Goal: Information Seeking & Learning: Check status

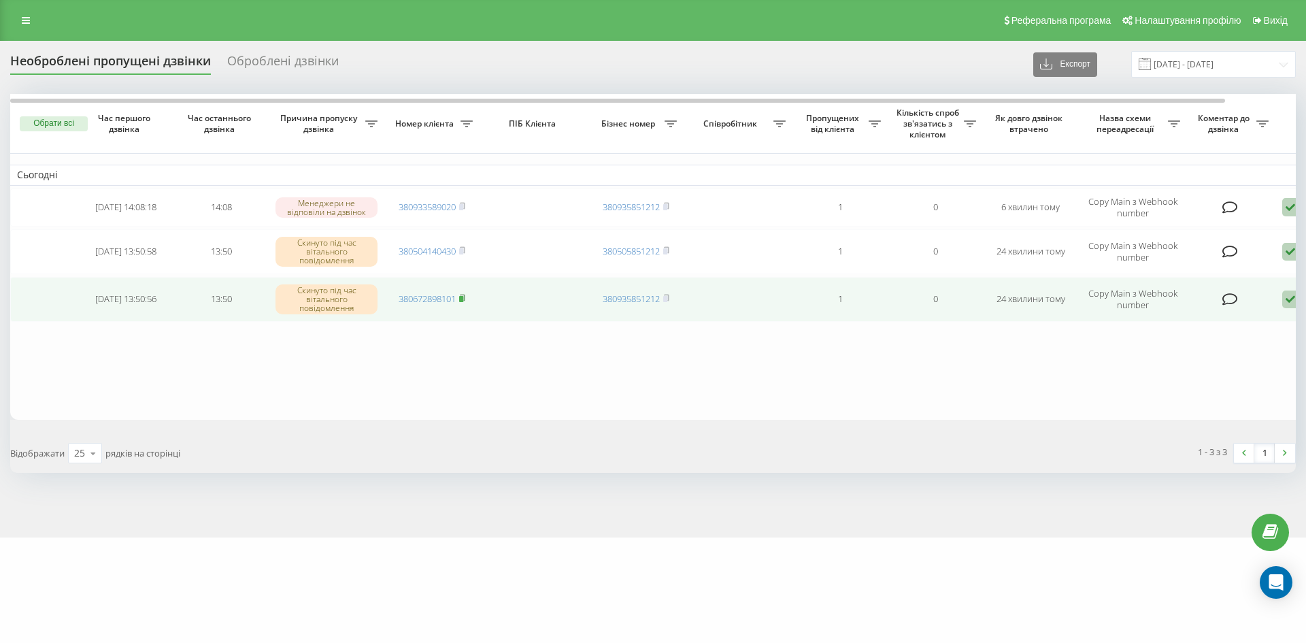
click at [465, 299] on icon at bounding box center [462, 298] width 6 height 8
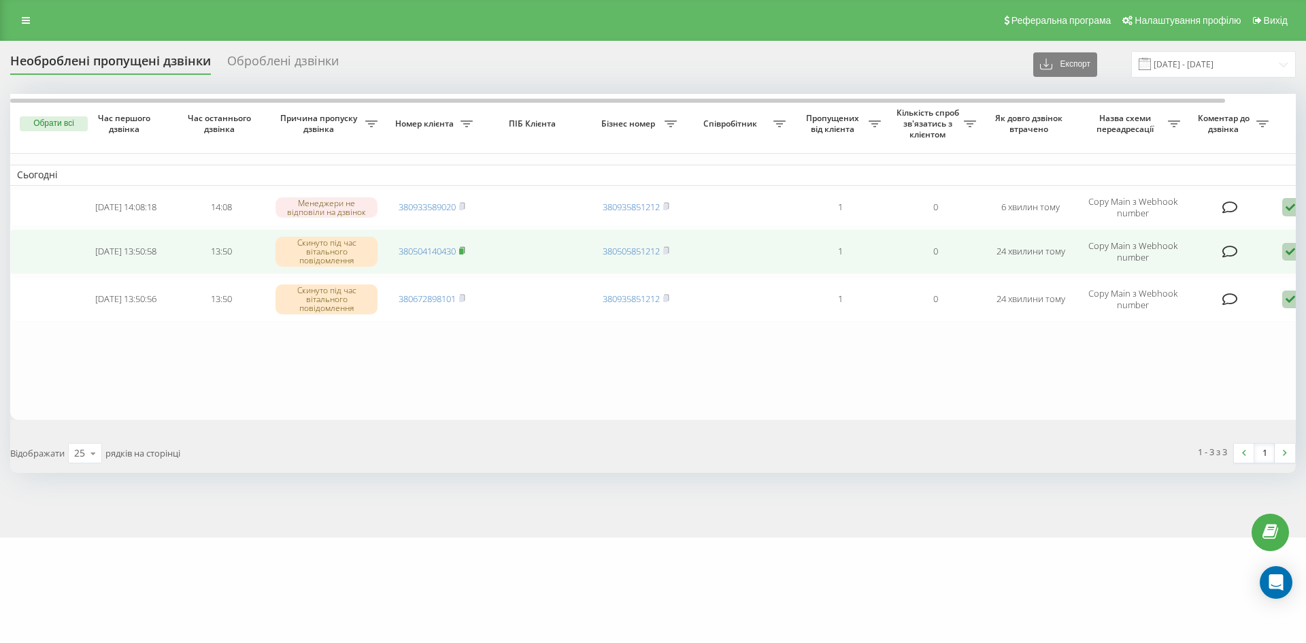
click at [463, 252] on rect at bounding box center [461, 251] width 4 height 6
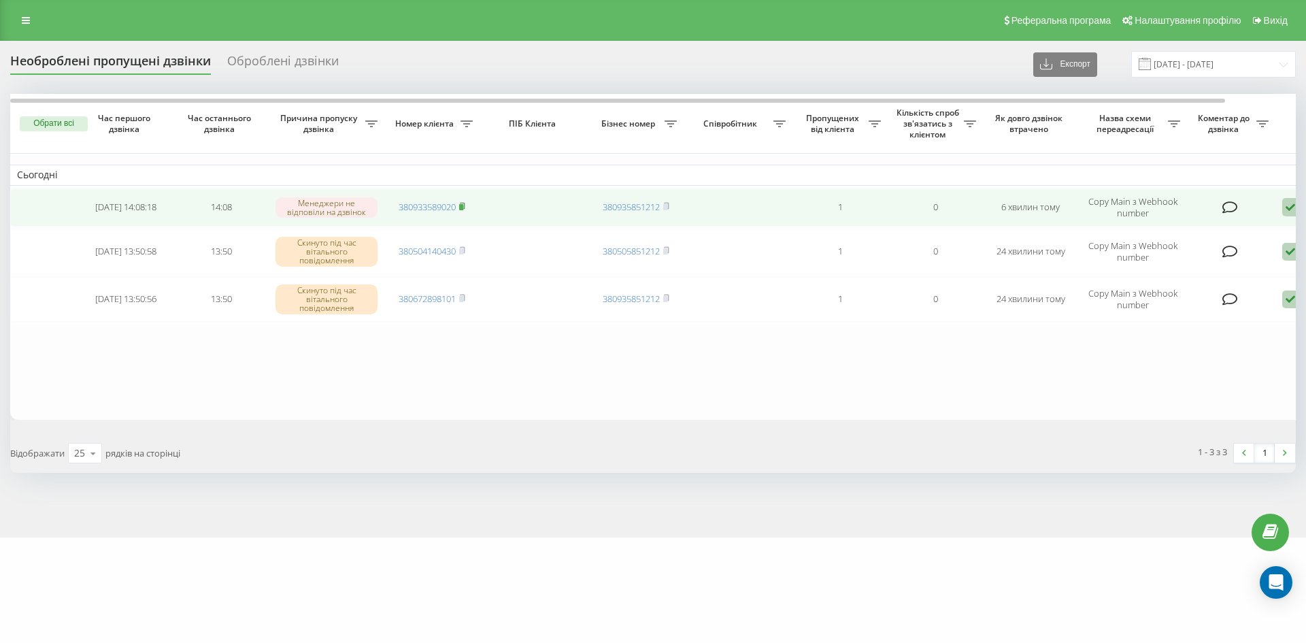
click at [465, 207] on icon at bounding box center [462, 206] width 5 height 6
click at [1291, 204] on icon at bounding box center [1291, 207] width 16 height 18
click at [1168, 257] on span "Зв'язався з клієнтом за допомогою іншого каналу" at bounding box center [1233, 253] width 233 height 13
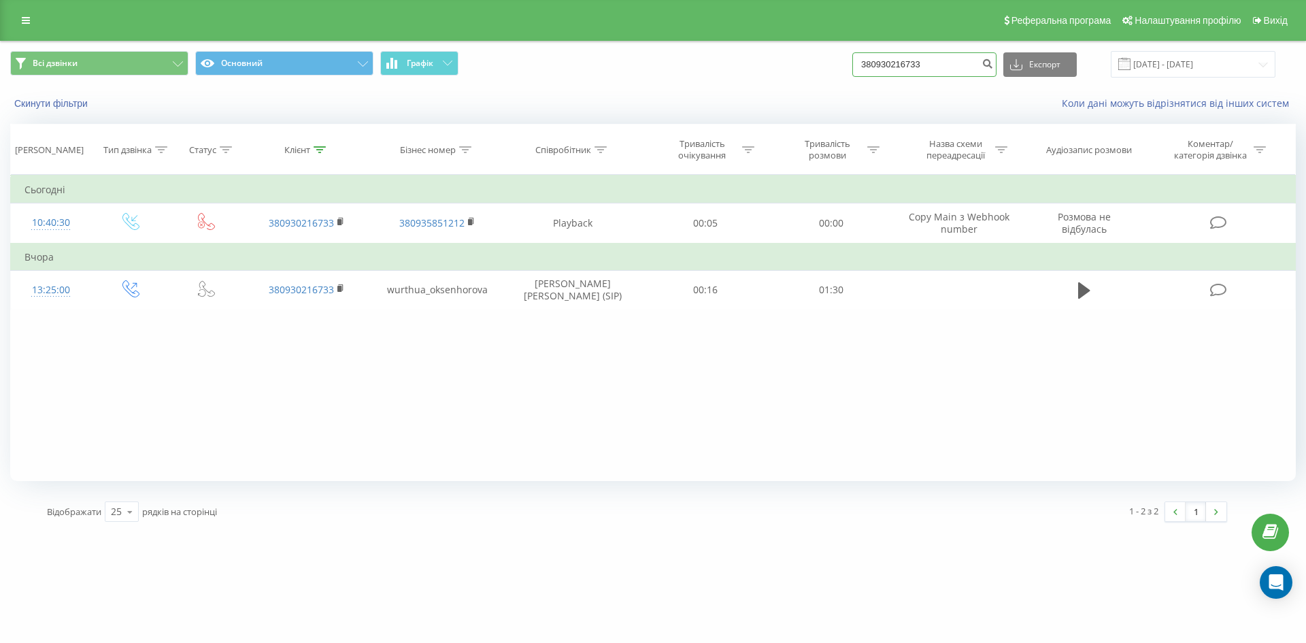
click at [897, 65] on input "380930216733" at bounding box center [925, 64] width 144 height 24
drag, startPoint x: 953, startPoint y: 59, endPoint x: 779, endPoint y: 63, distance: 173.6
click at [779, 63] on div "Всі дзвінки Основний Графік 380930216733 Експорт .csv .xls .xlsx 19.06.2025 - 1…" at bounding box center [653, 64] width 1286 height 27
paste input "672898101"
type input "380672898101"
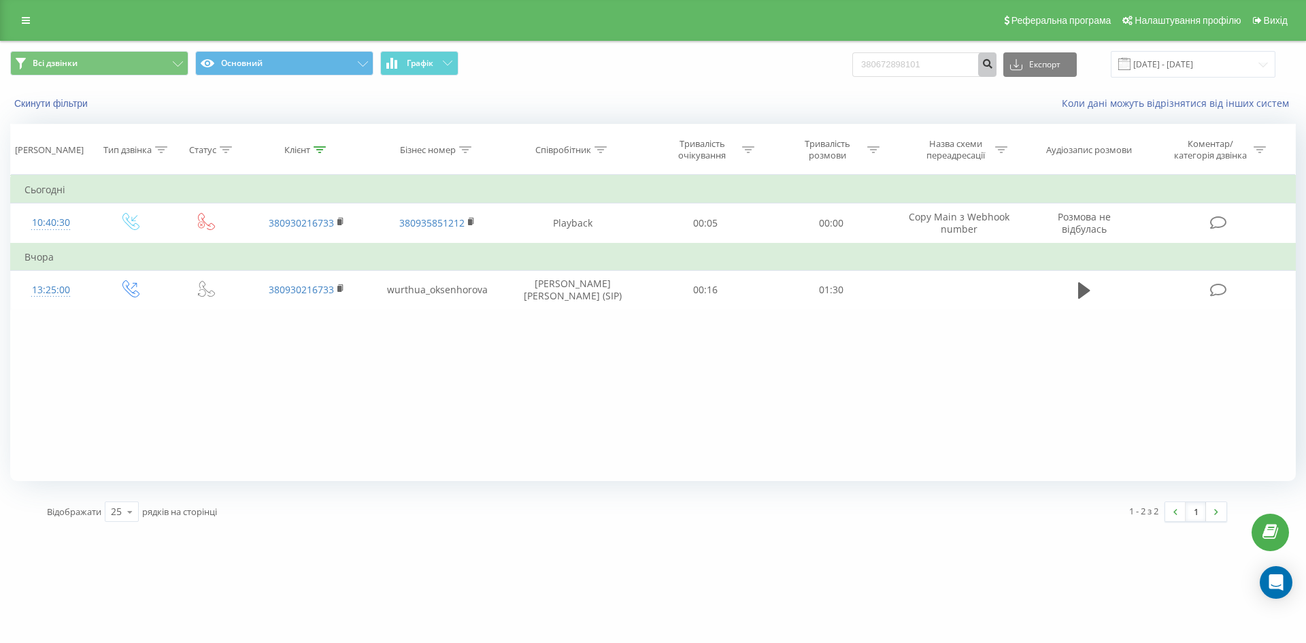
click at [993, 65] on icon "submit" at bounding box center [988, 62] width 12 height 8
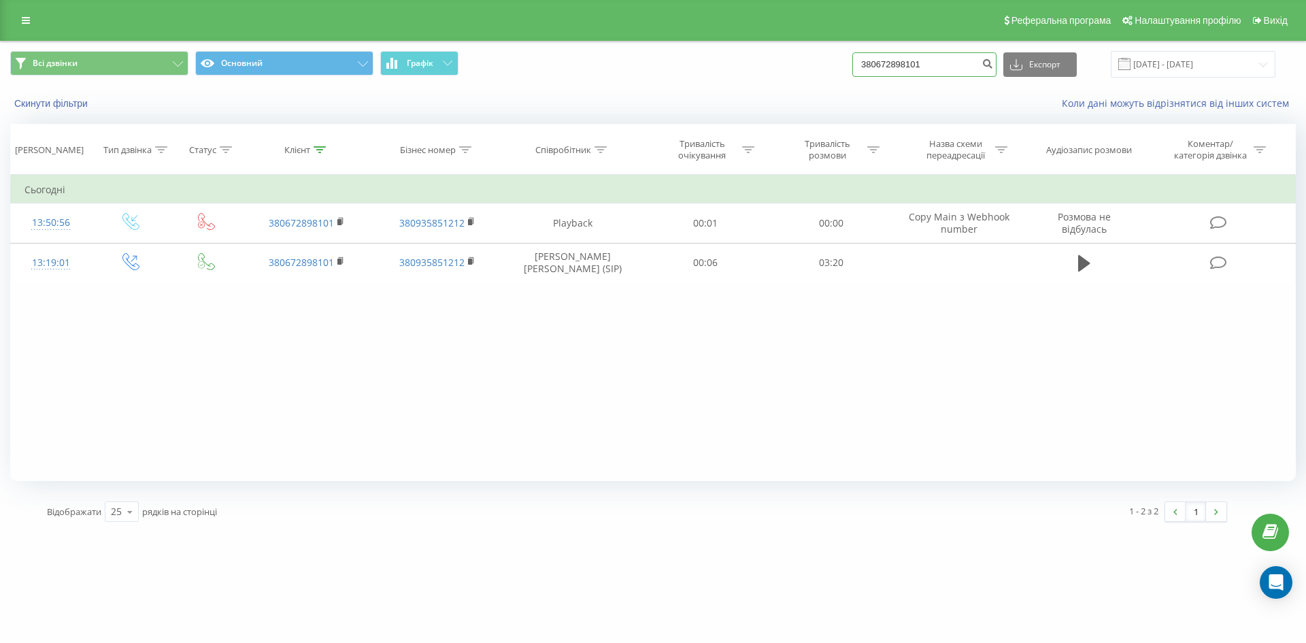
drag, startPoint x: 936, startPoint y: 63, endPoint x: 786, endPoint y: 63, distance: 150.4
click at [787, 63] on div "Всі дзвінки Основний Графік 380672898101 Експорт .csv .xls .xlsx 19.06.2025 - 1…" at bounding box center [653, 64] width 1286 height 27
paste input "504140430"
type input "380504140430"
click at [993, 65] on icon "submit" at bounding box center [988, 62] width 12 height 8
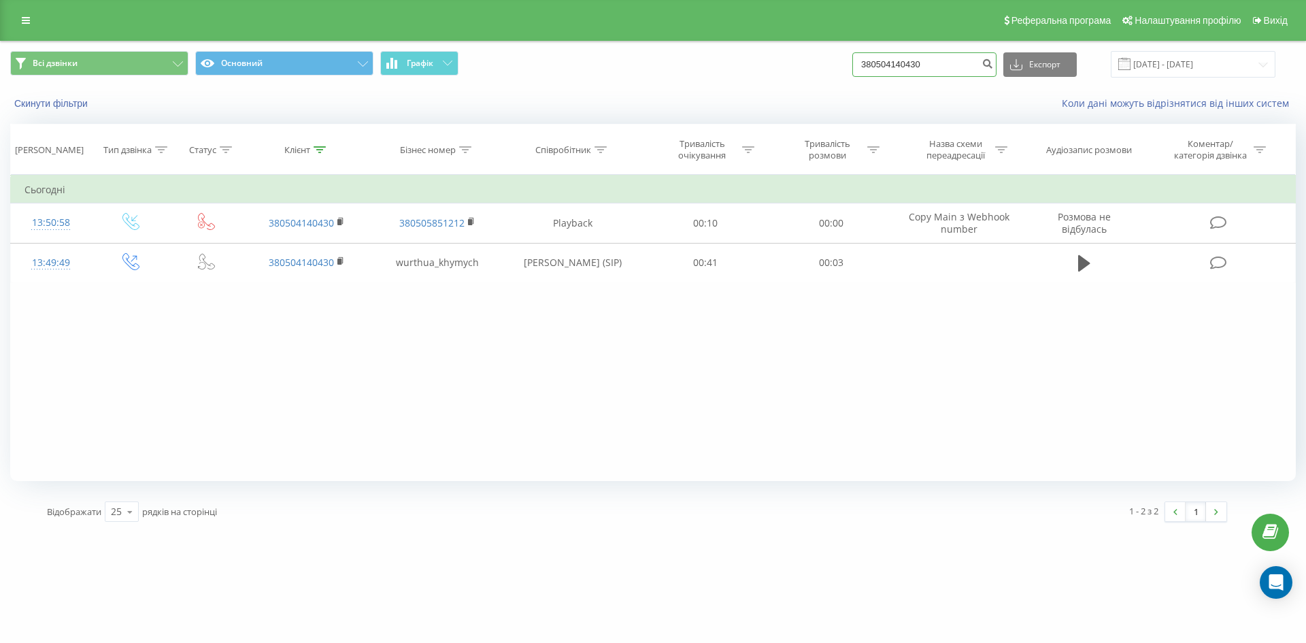
drag, startPoint x: 943, startPoint y: 61, endPoint x: 793, endPoint y: 62, distance: 150.4
click at [793, 62] on div "Всі дзвінки Основний Графік 380504140430 Експорт .csv .xls .xlsx 19.06.2025 - 1…" at bounding box center [653, 64] width 1286 height 27
paste input "93358902"
type input "380933589020"
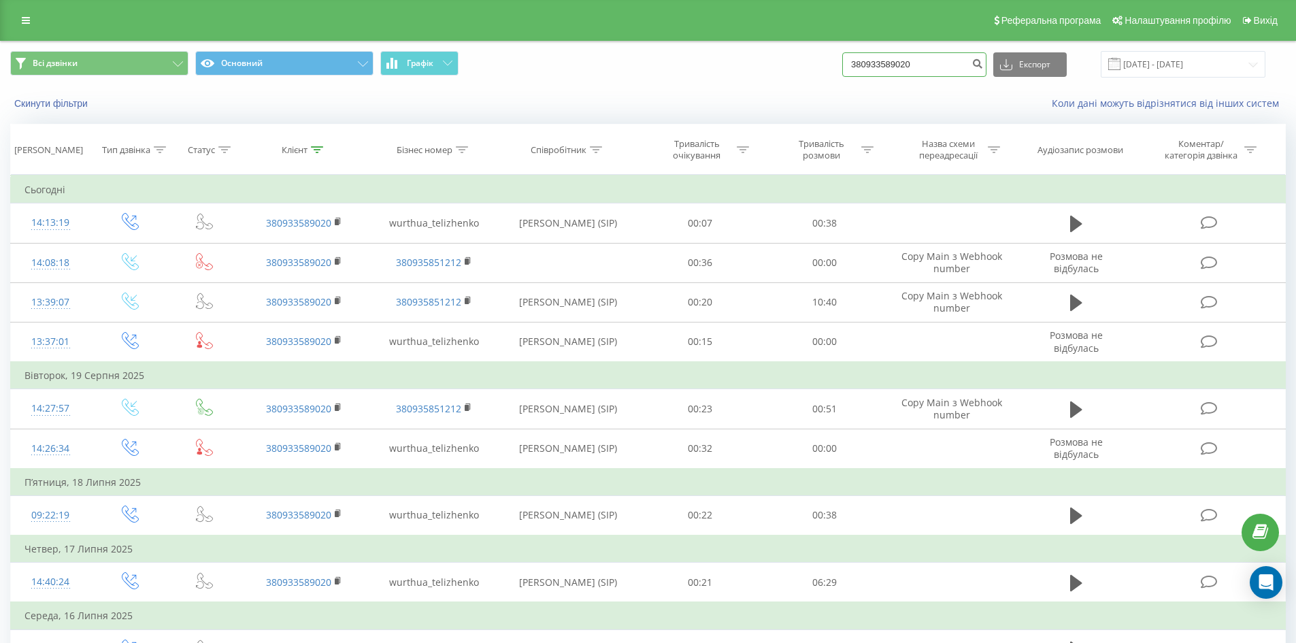
drag, startPoint x: 922, startPoint y: 65, endPoint x: 802, endPoint y: 56, distance: 120.1
click at [802, 56] on div "Всі дзвінки Основний Графік 380933589020 Експорт .csv .xls .xlsx 19.06.2025 - 1…" at bounding box center [648, 64] width 1276 height 27
paste input "636692821"
type input "380636692821"
